Goal: Use online tool/utility: Utilize a website feature to perform a specific function

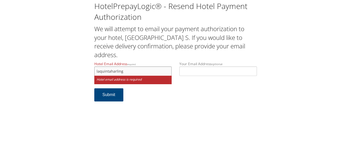
click at [112, 72] on input "laquintaharling" at bounding box center [133, 71] width 78 height 10
click at [126, 72] on input "laquintaarling" at bounding box center [133, 71] width 78 height 10
type input "[EMAIL_ADDRESS][DOMAIN_NAME]"
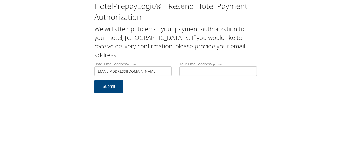
click at [192, 105] on div "HotelPrepayLogic® - Resend Hotel Payment Authorization We will attempt to email…" at bounding box center [175, 81] width 351 height 163
click at [161, 71] on input "[EMAIL_ADDRESS][DOMAIN_NAME]" at bounding box center [133, 71] width 78 height 10
click at [109, 87] on button "Submit" at bounding box center [108, 86] width 29 height 13
